Goal: Find specific page/section

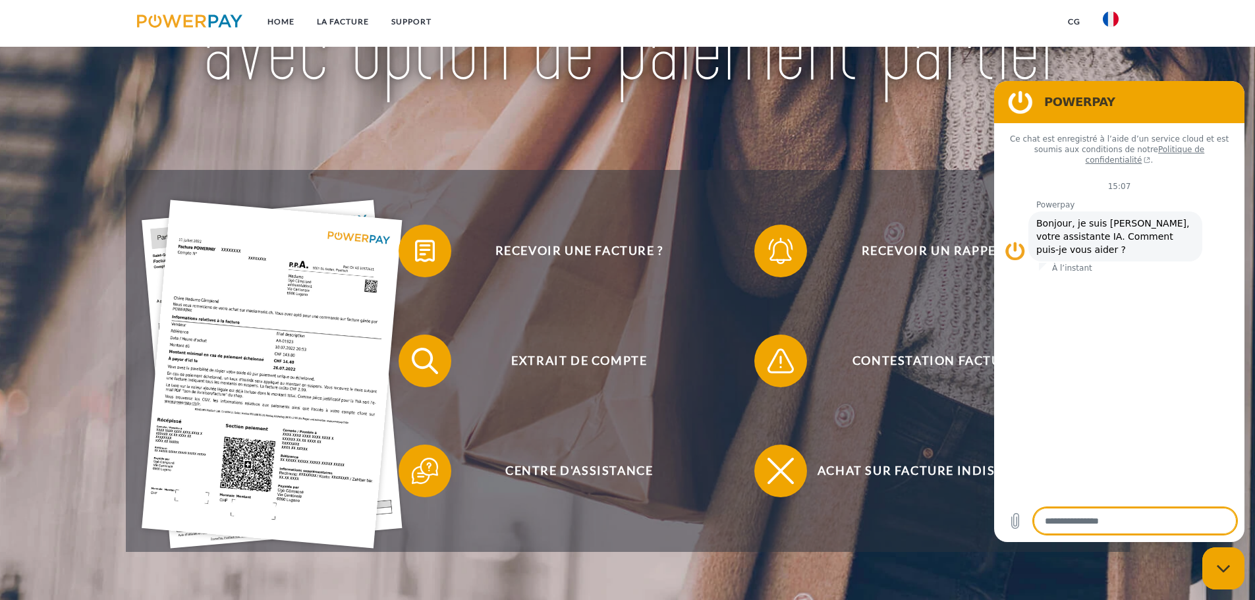
scroll to position [219, 0]
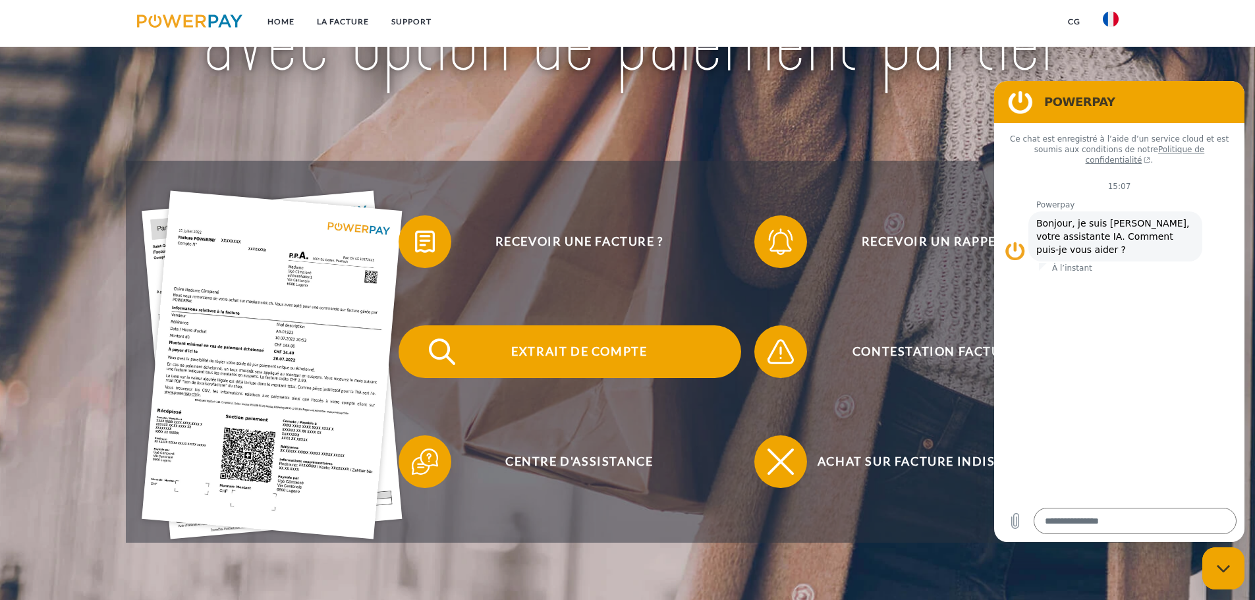
click at [538, 358] on span "Extrait de compte" at bounding box center [579, 351] width 323 height 53
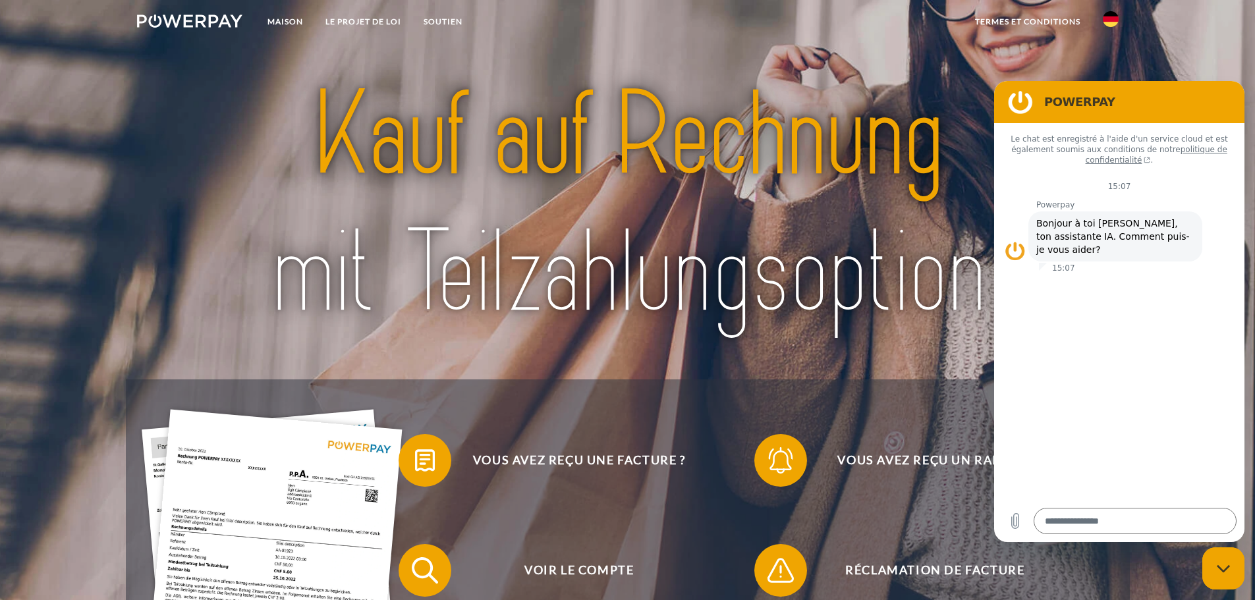
click at [217, 21] on img at bounding box center [190, 20] width 106 height 13
click at [1112, 21] on img at bounding box center [1111, 19] width 16 height 16
click at [1112, 58] on img at bounding box center [1111, 62] width 16 height 16
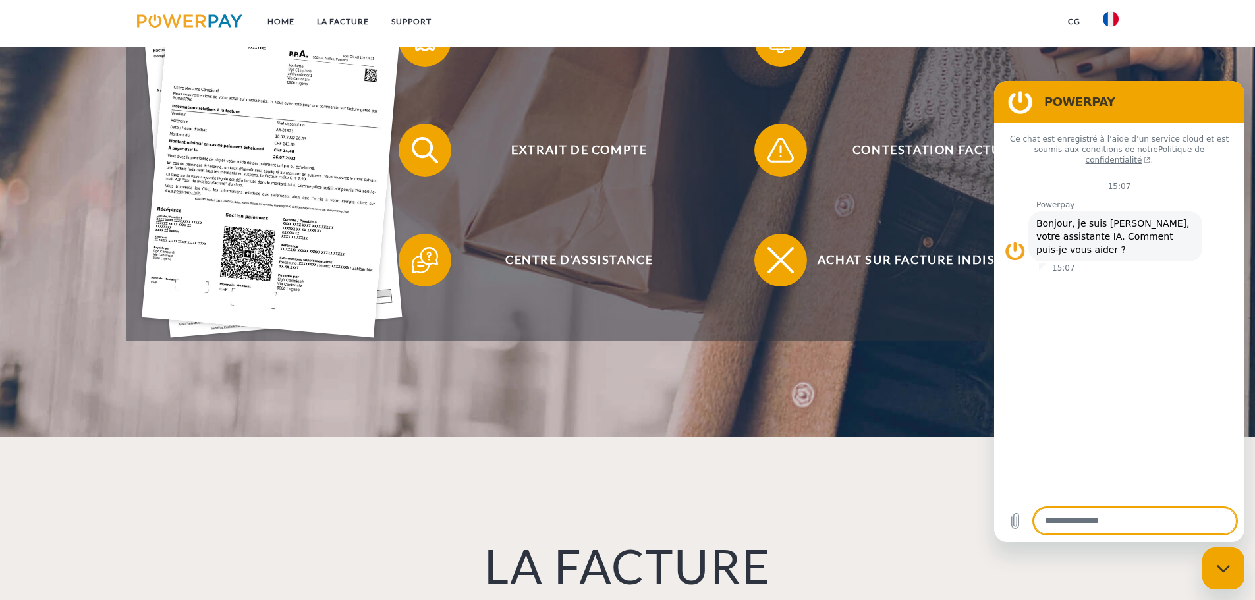
scroll to position [428, 0]
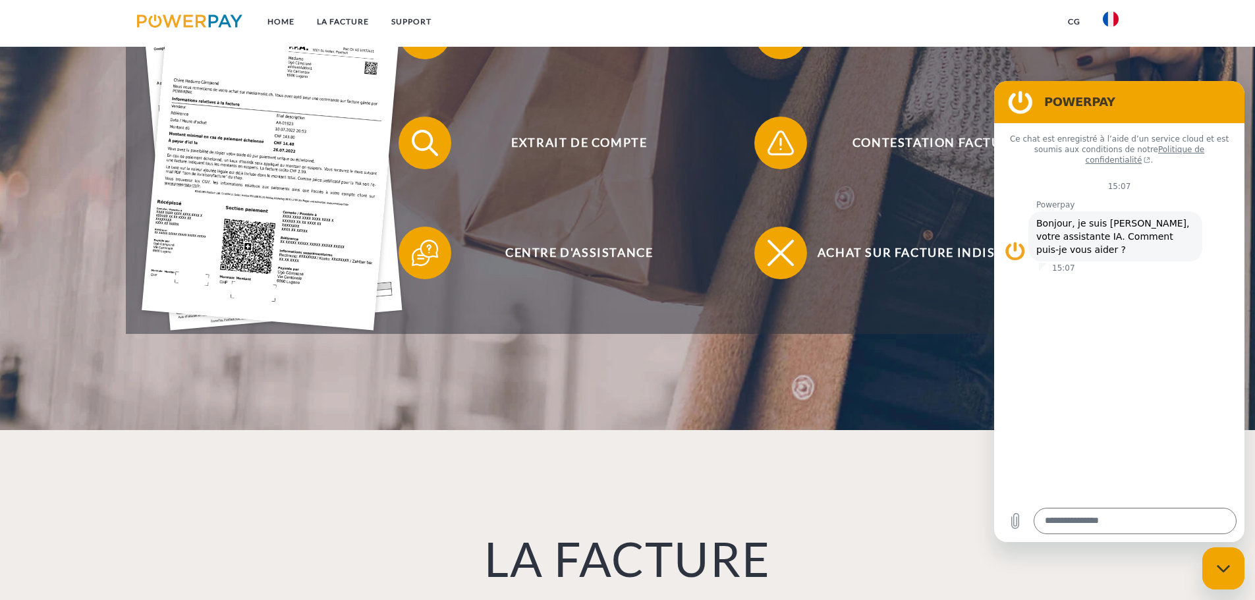
click at [1015, 99] on figure at bounding box center [1020, 102] width 26 height 26
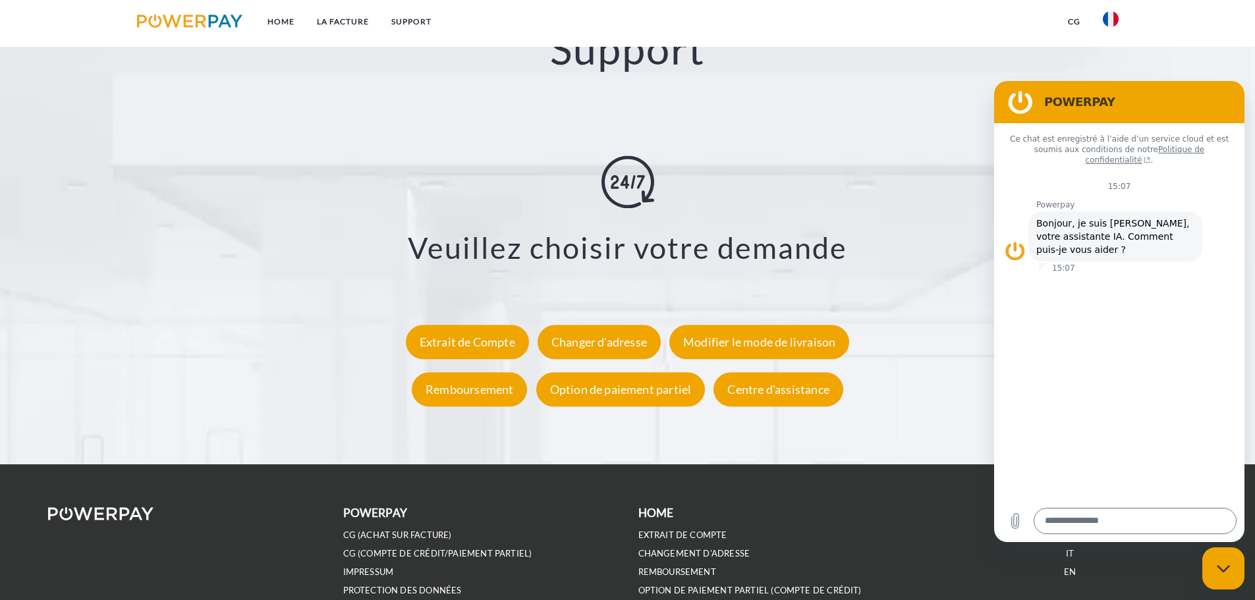
scroll to position [2353, 0]
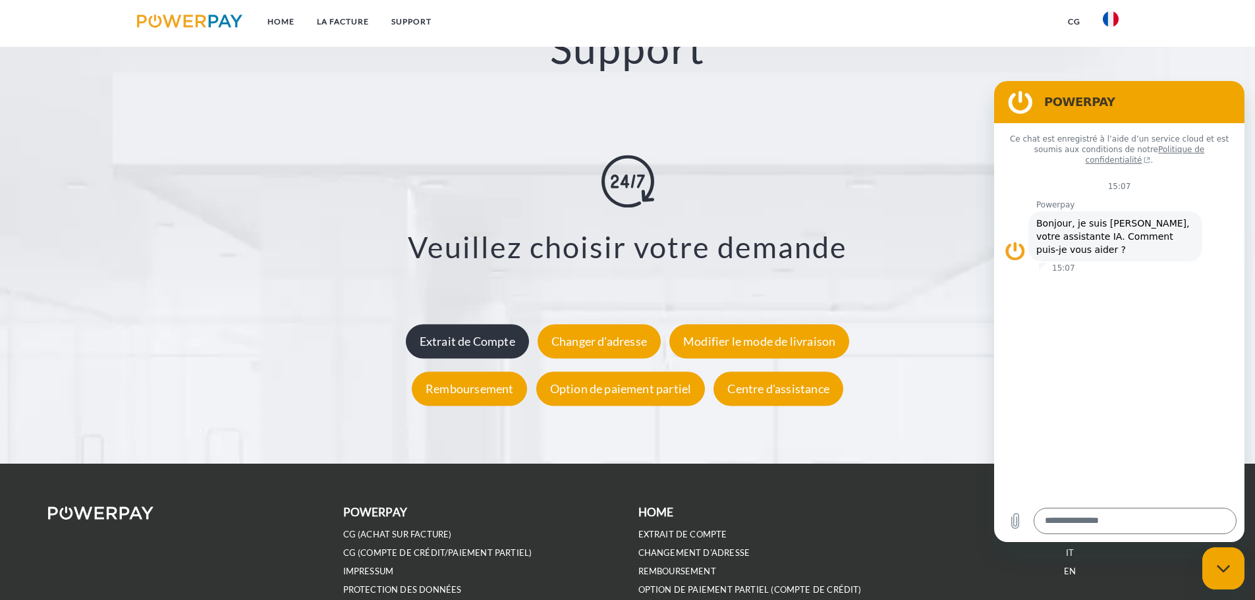
click at [462, 341] on div "Extrait de Compte" at bounding box center [467, 341] width 123 height 34
